Goal: Communication & Community: Connect with others

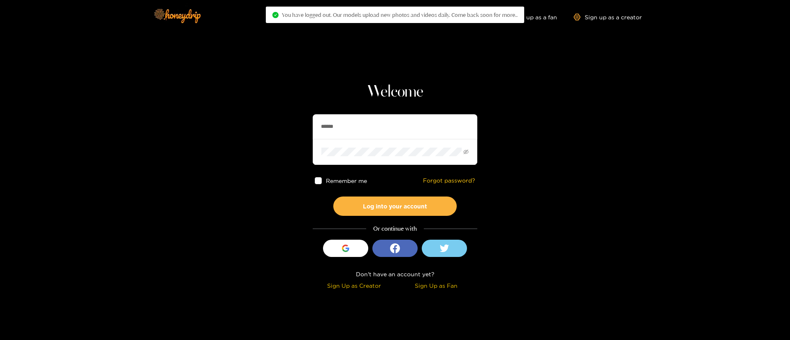
click at [417, 136] on input "******" at bounding box center [395, 126] width 165 height 25
type input "**********"
click at [388, 203] on button "Log into your account" at bounding box center [394, 206] width 123 height 19
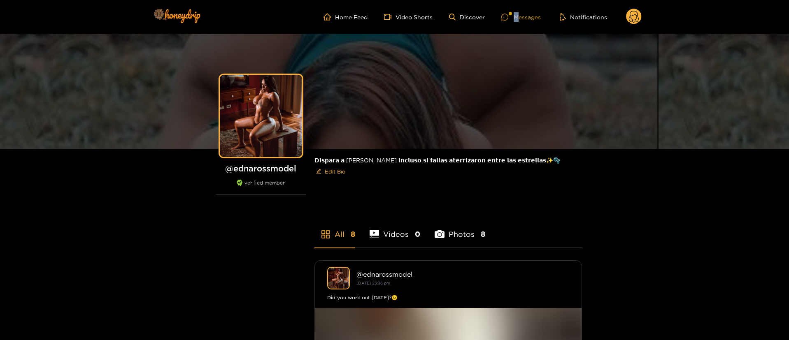
click at [517, 17] on div "Messages" at bounding box center [520, 16] width 39 height 9
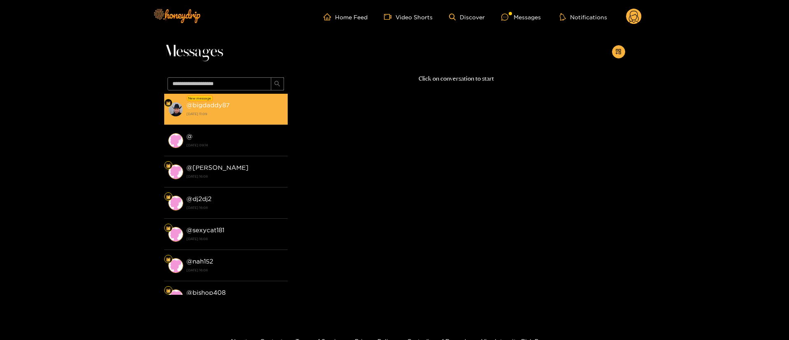
click at [262, 111] on strong "[DATE] 11:09" at bounding box center [234, 113] width 97 height 7
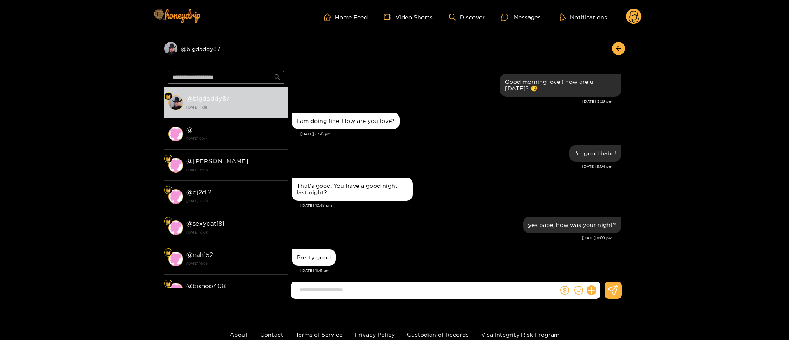
scroll to position [652, 0]
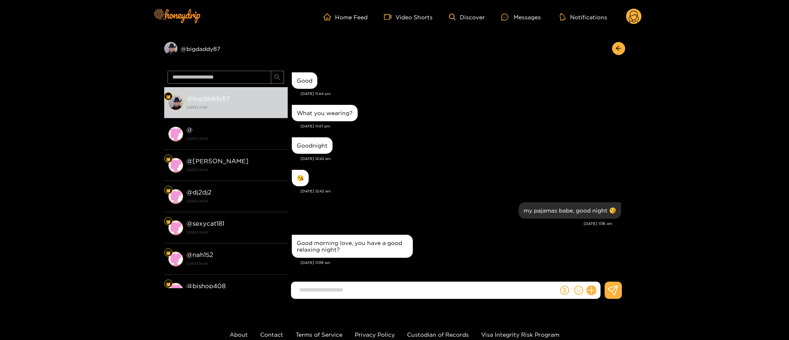
click at [391, 155] on div "Goodnight" at bounding box center [456, 145] width 329 height 21
click at [395, 284] on input at bounding box center [426, 290] width 263 height 14
click at [392, 287] on input at bounding box center [426, 290] width 263 height 14
type input "**********"
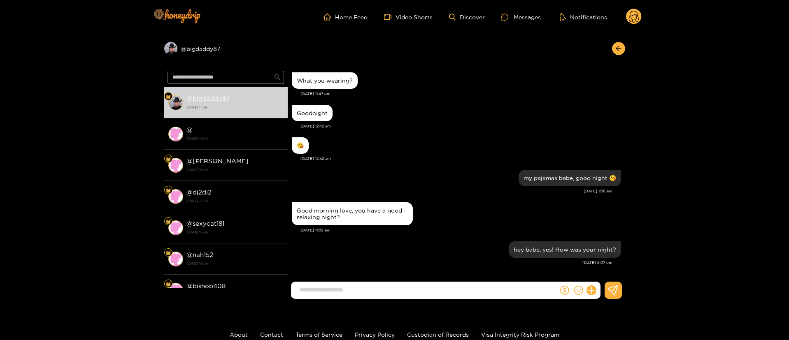
click at [392, 286] on input at bounding box center [426, 290] width 263 height 14
click at [623, 46] on button "button" at bounding box center [618, 48] width 13 height 13
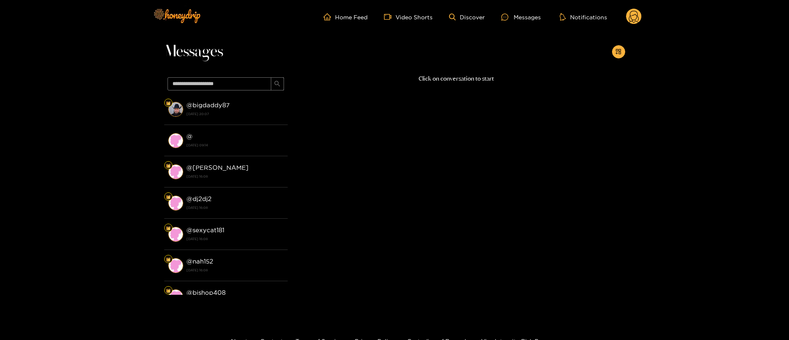
click at [645, 19] on header "Home Feed Video Shorts Discover Messages Notifications 0" at bounding box center [394, 17] width 789 height 34
drag, startPoint x: 646, startPoint y: 19, endPoint x: 641, endPoint y: 18, distance: 5.2
click at [645, 19] on header "Home Feed Video Shorts Discover Messages Notifications 0" at bounding box center [394, 17] width 789 height 34
click at [639, 18] on circle at bounding box center [634, 17] width 16 height 16
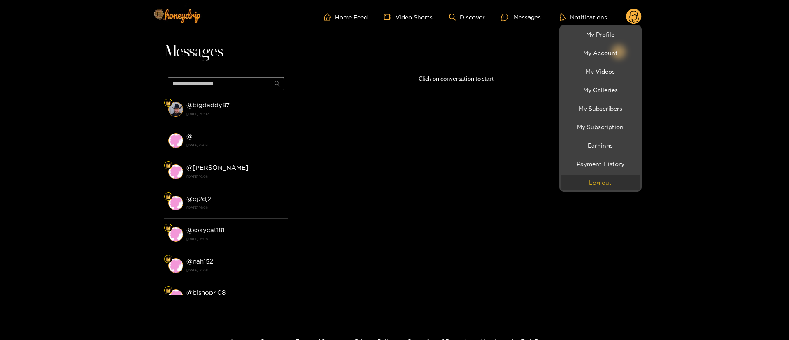
click at [619, 181] on button "Log out" at bounding box center [600, 182] width 78 height 14
